Goal: Find specific page/section: Find specific page/section

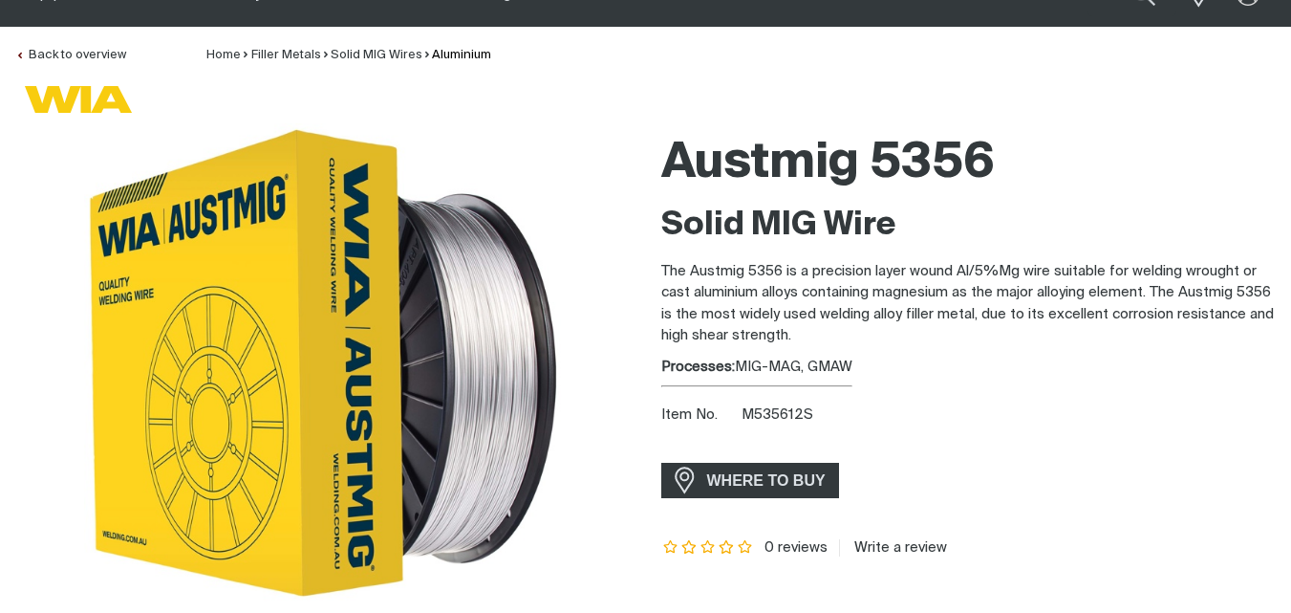
scroll to position [96, 0]
click at [712, 479] on span "WHERE TO BUY" at bounding box center [766, 481] width 143 height 31
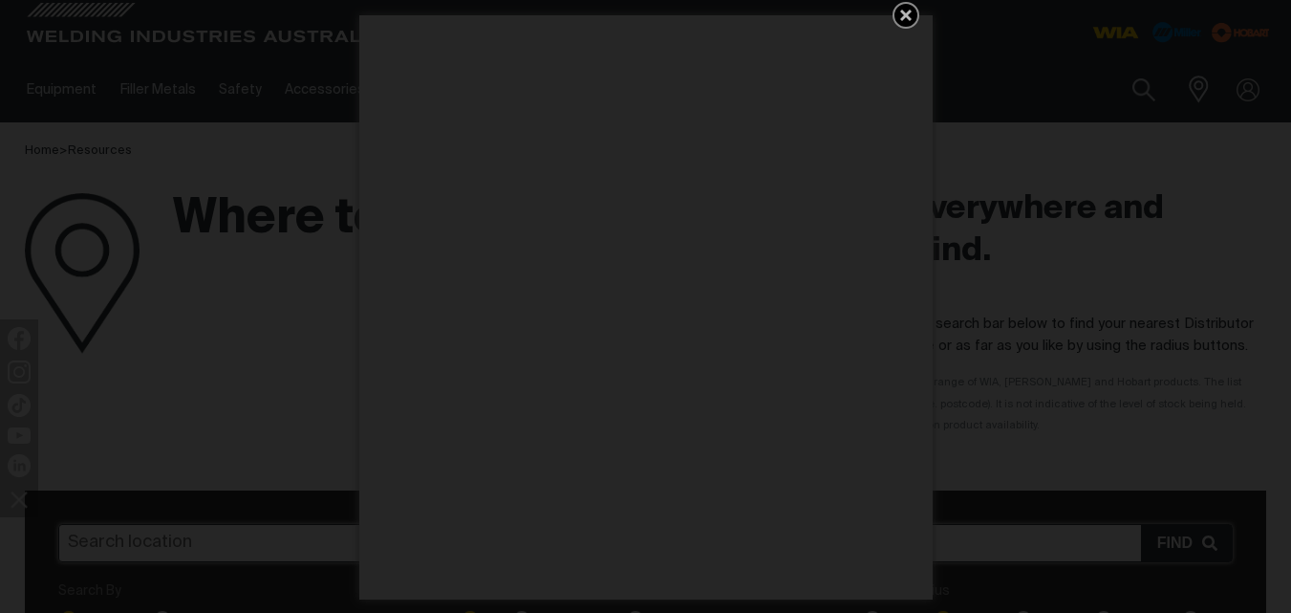
click at [911, 21] on icon "Get 5 WIA Welding Guides Free!" at bounding box center [906, 15] width 23 height 23
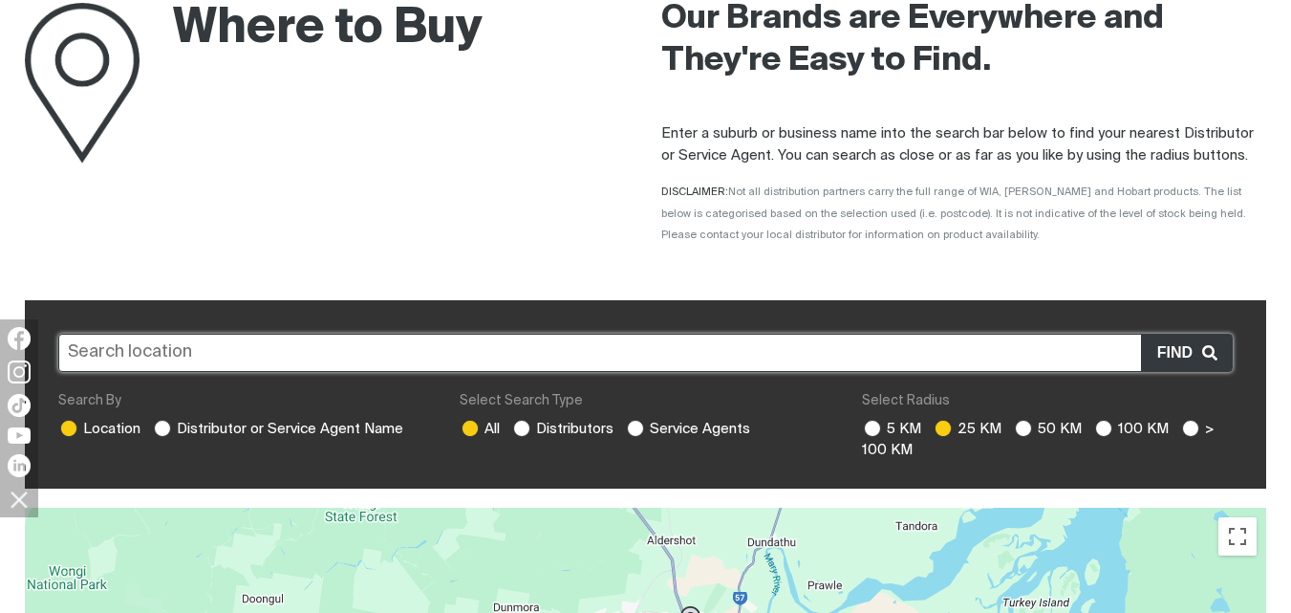
scroll to position [191, 0]
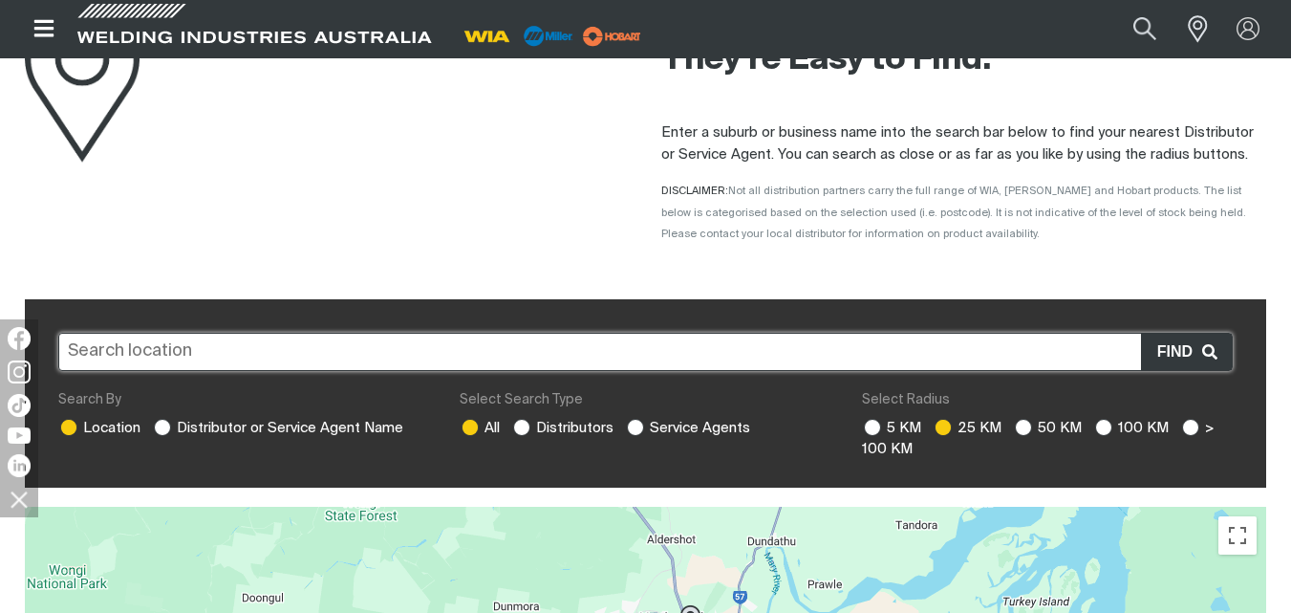
click at [284, 353] on input "text" at bounding box center [645, 352] width 1175 height 38
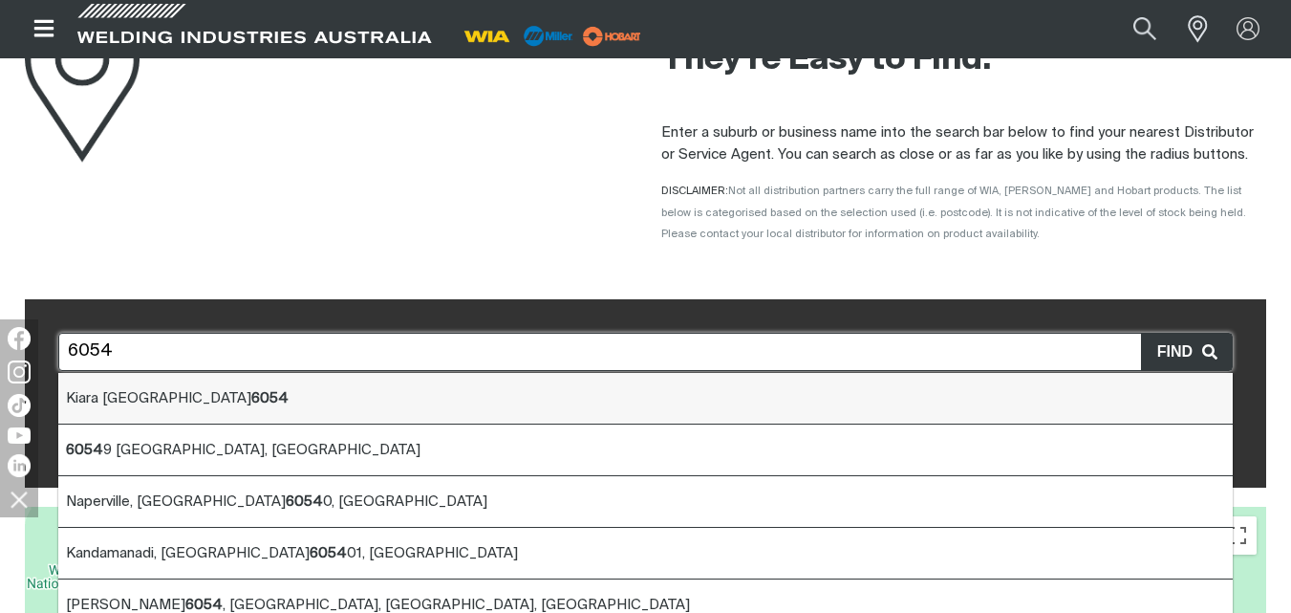
click at [251, 395] on b "6054" at bounding box center [269, 398] width 37 height 14
type input "Kiara WA 6054"
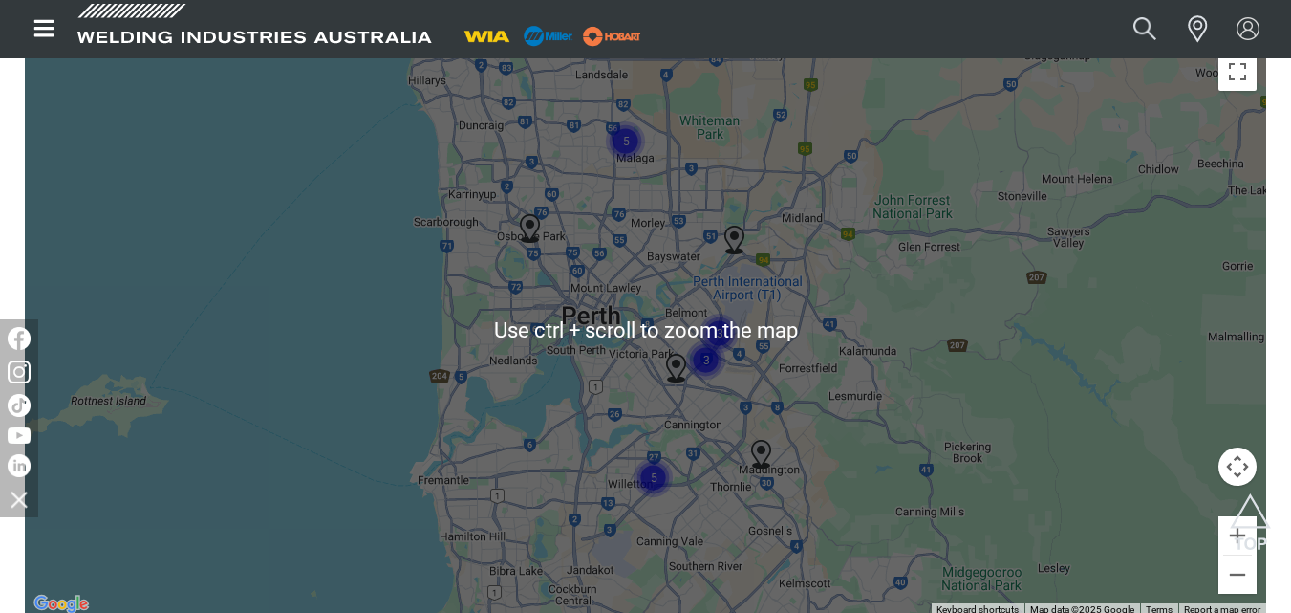
scroll to position [669, 0]
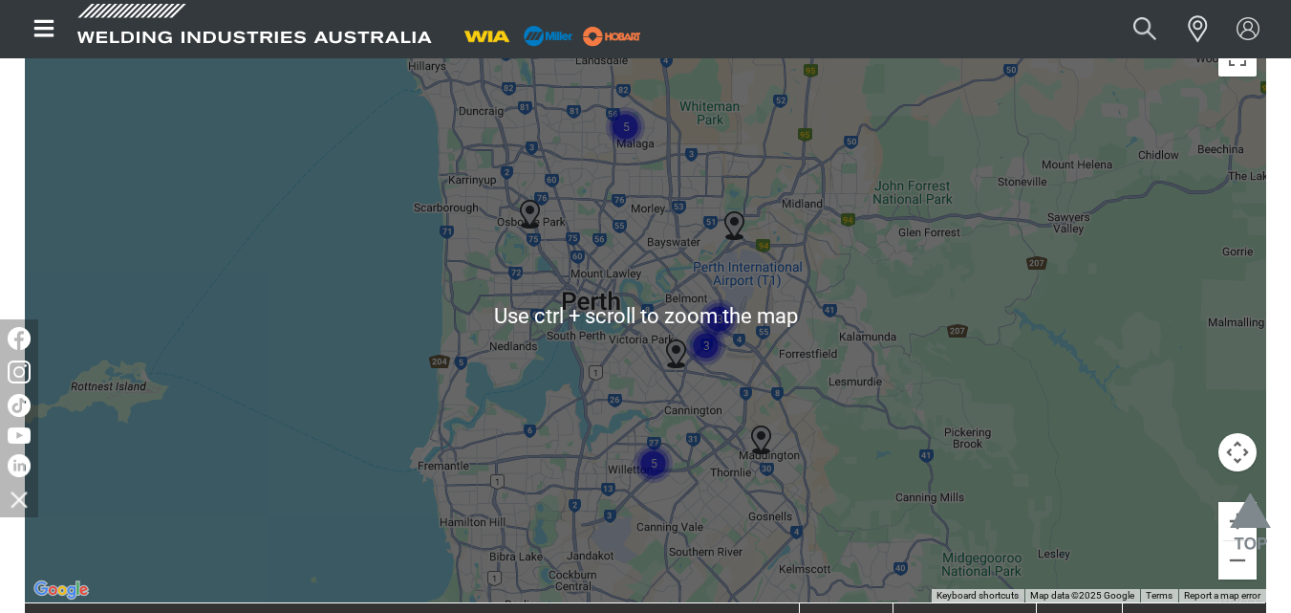
click at [1230, 509] on img "Scroll to top" at bounding box center [1250, 528] width 41 height 70
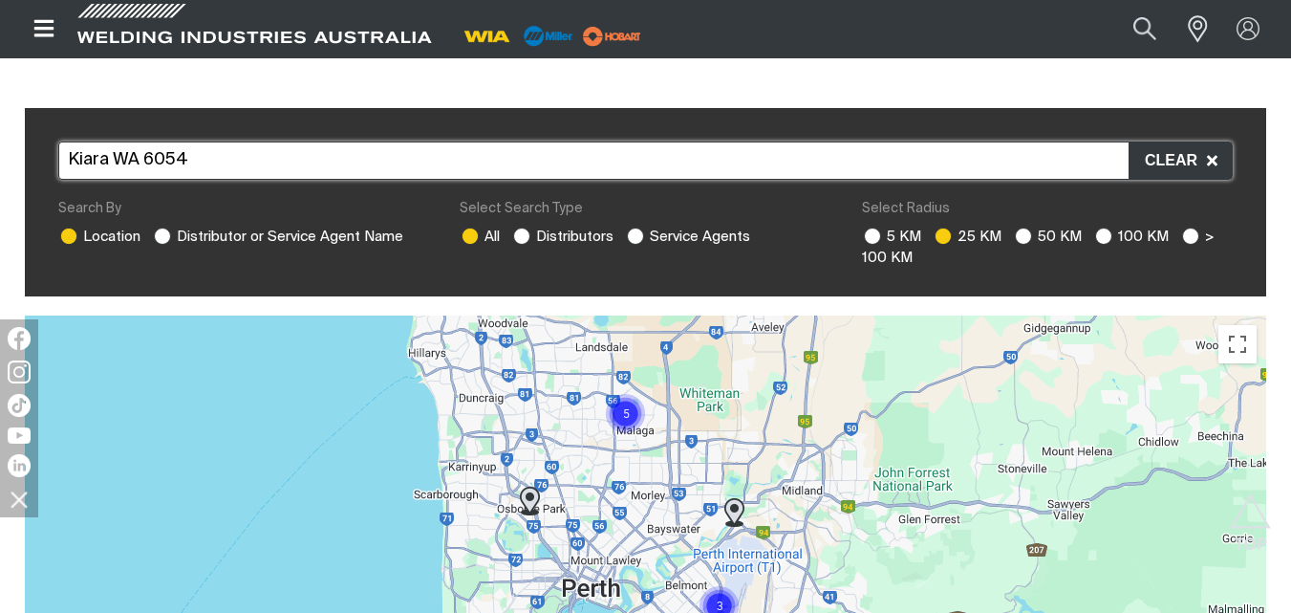
scroll to position [765, 0]
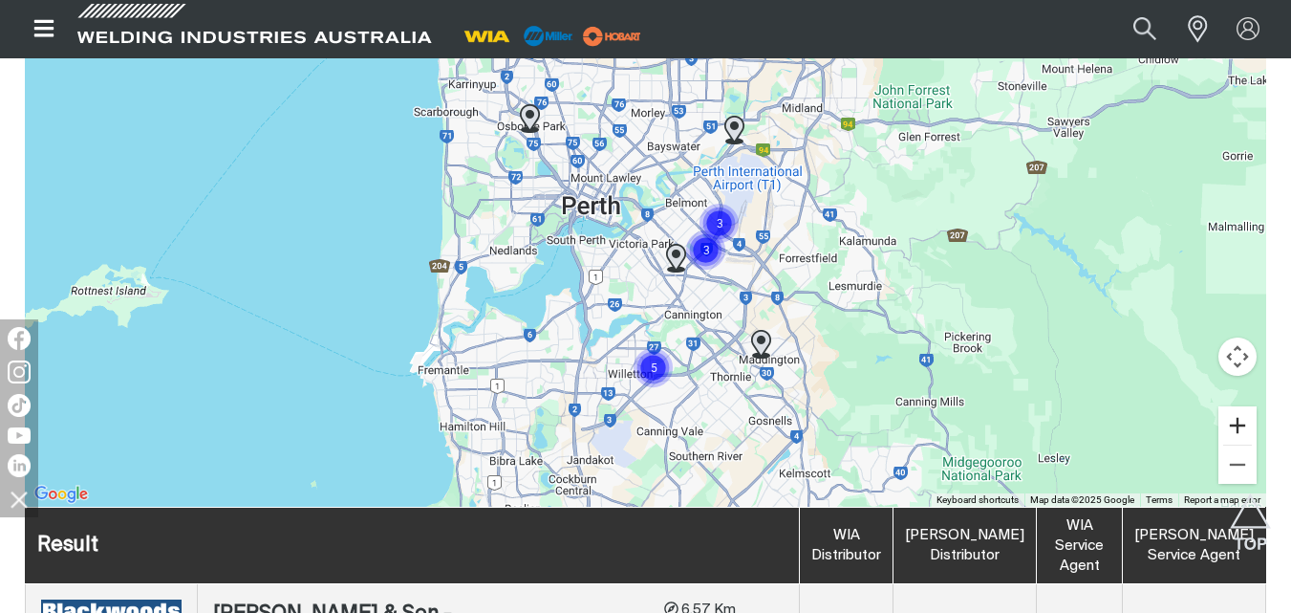
click at [1243, 430] on button "Zoom in" at bounding box center [1238, 425] width 38 height 38
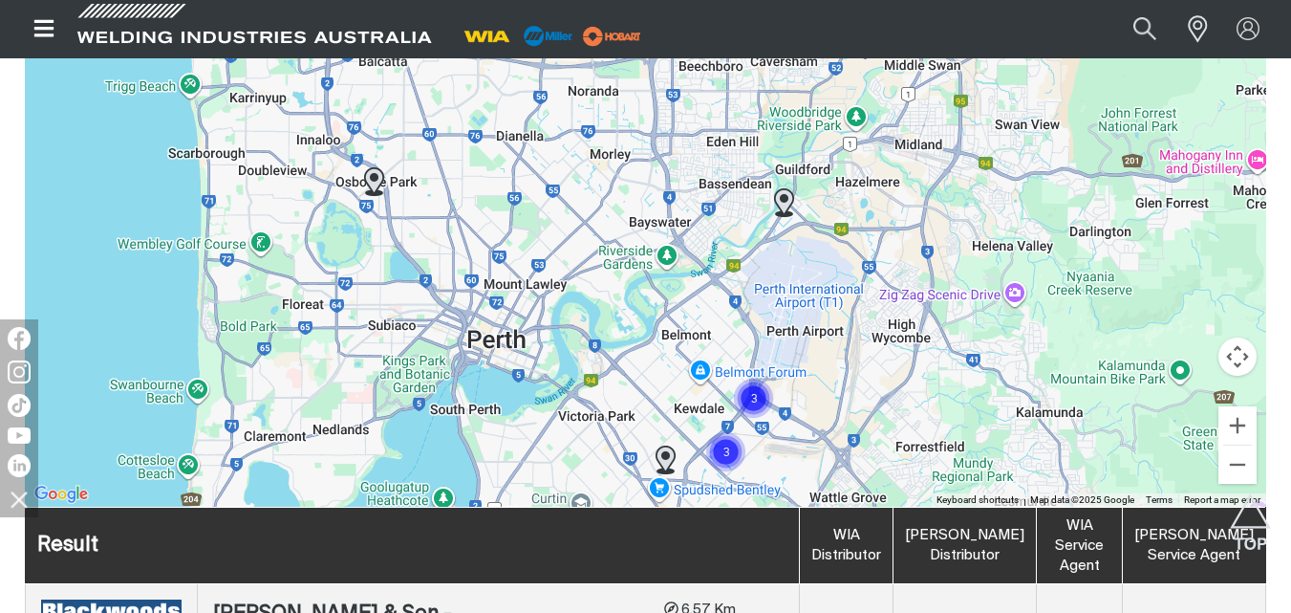
drag, startPoint x: 878, startPoint y: 323, endPoint x: 836, endPoint y: 478, distance: 160.5
click at [836, 478] on div at bounding box center [646, 220] width 1242 height 574
click at [785, 206] on img at bounding box center [784, 202] width 20 height 29
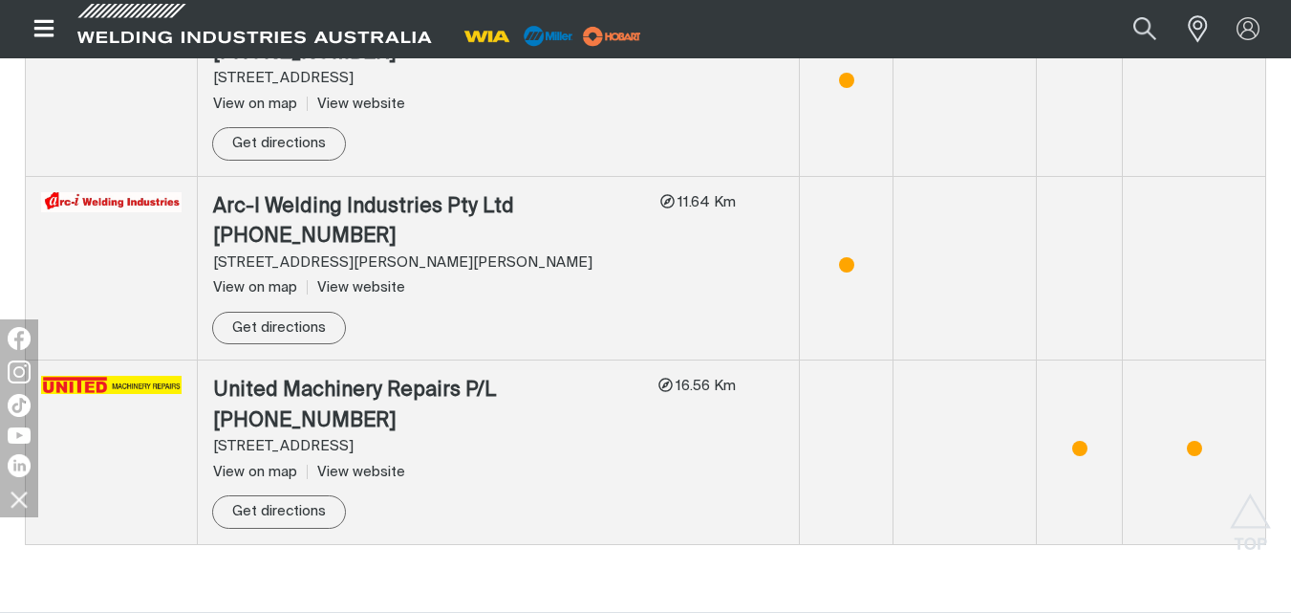
scroll to position [4501, 0]
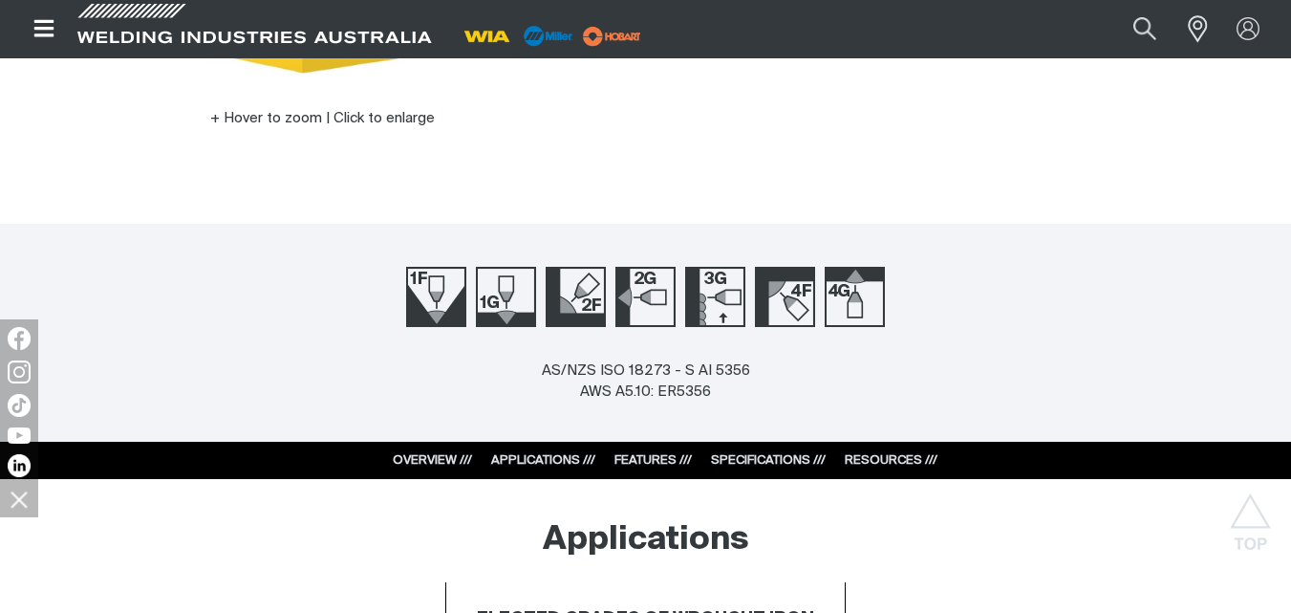
scroll to position [382, 0]
